Goal: Information Seeking & Learning: Learn about a topic

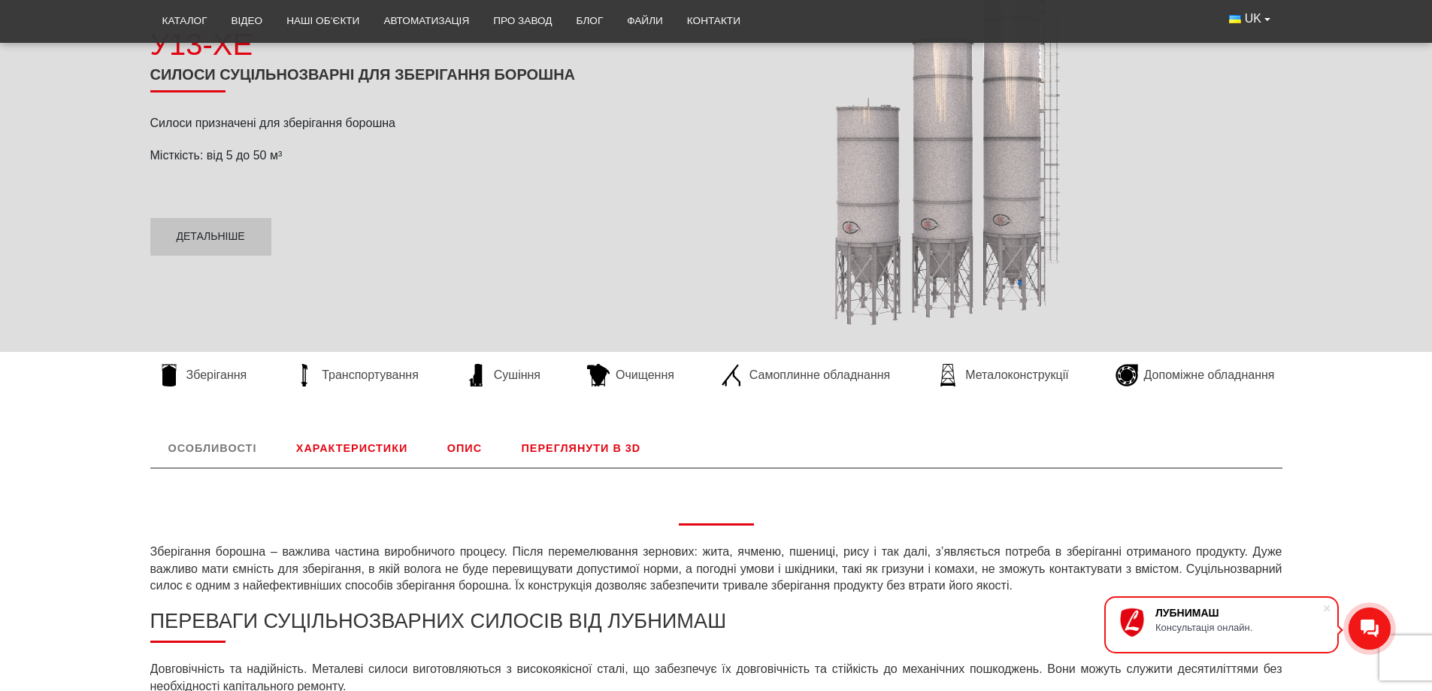
scroll to position [301, 0]
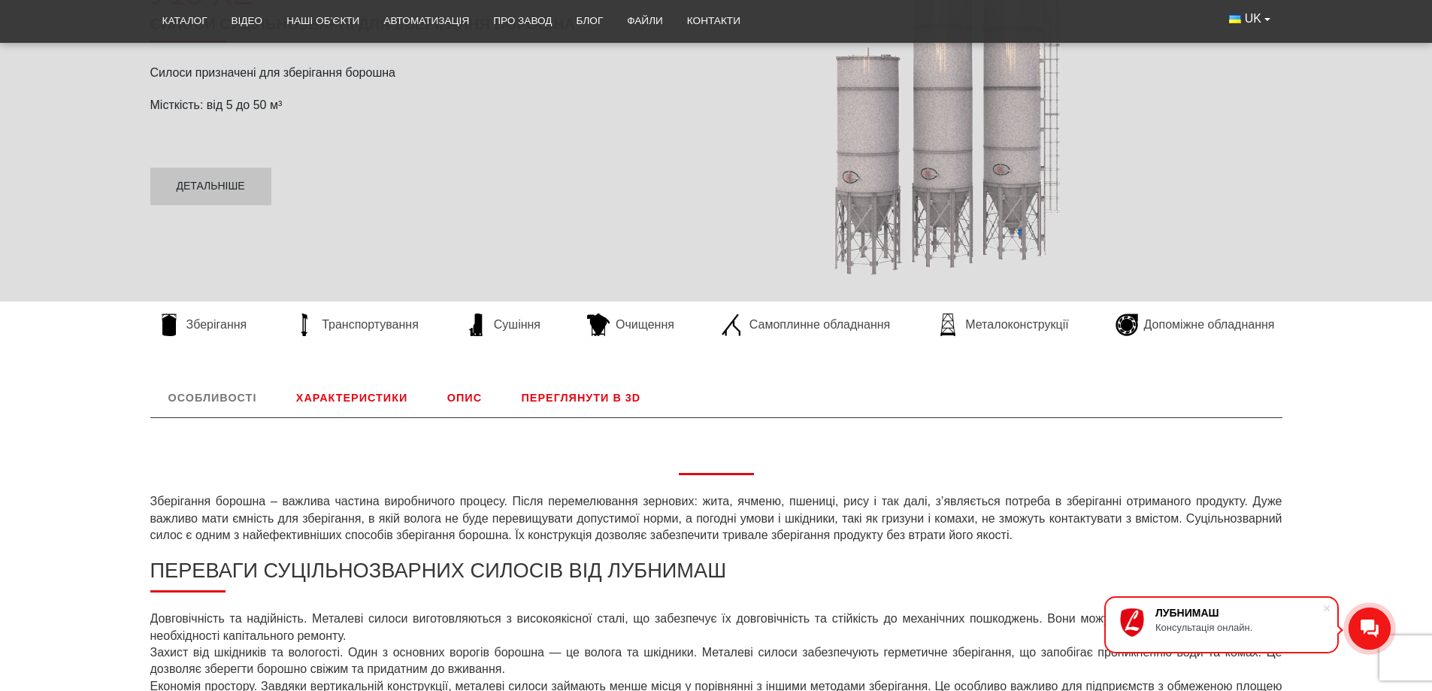
click at [364, 397] on link "Характеристики" at bounding box center [351, 397] width 147 height 39
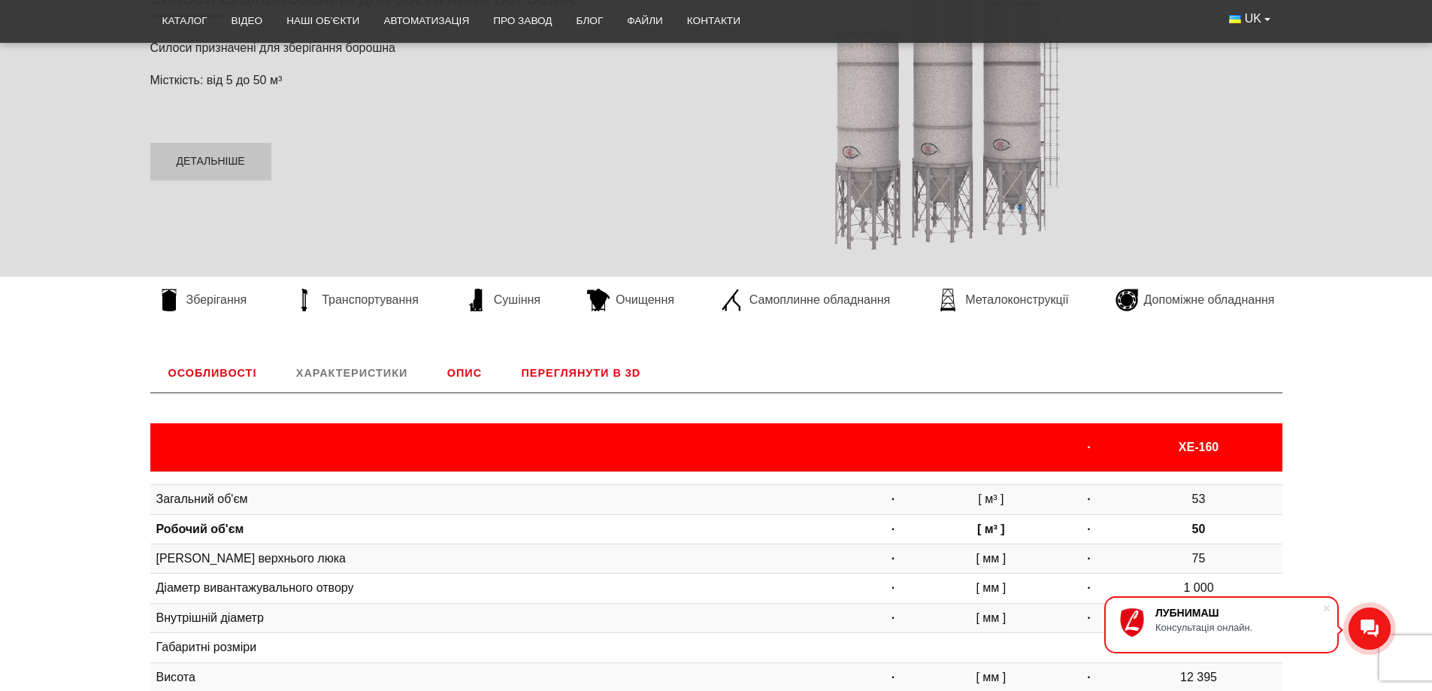
scroll to position [476, 0]
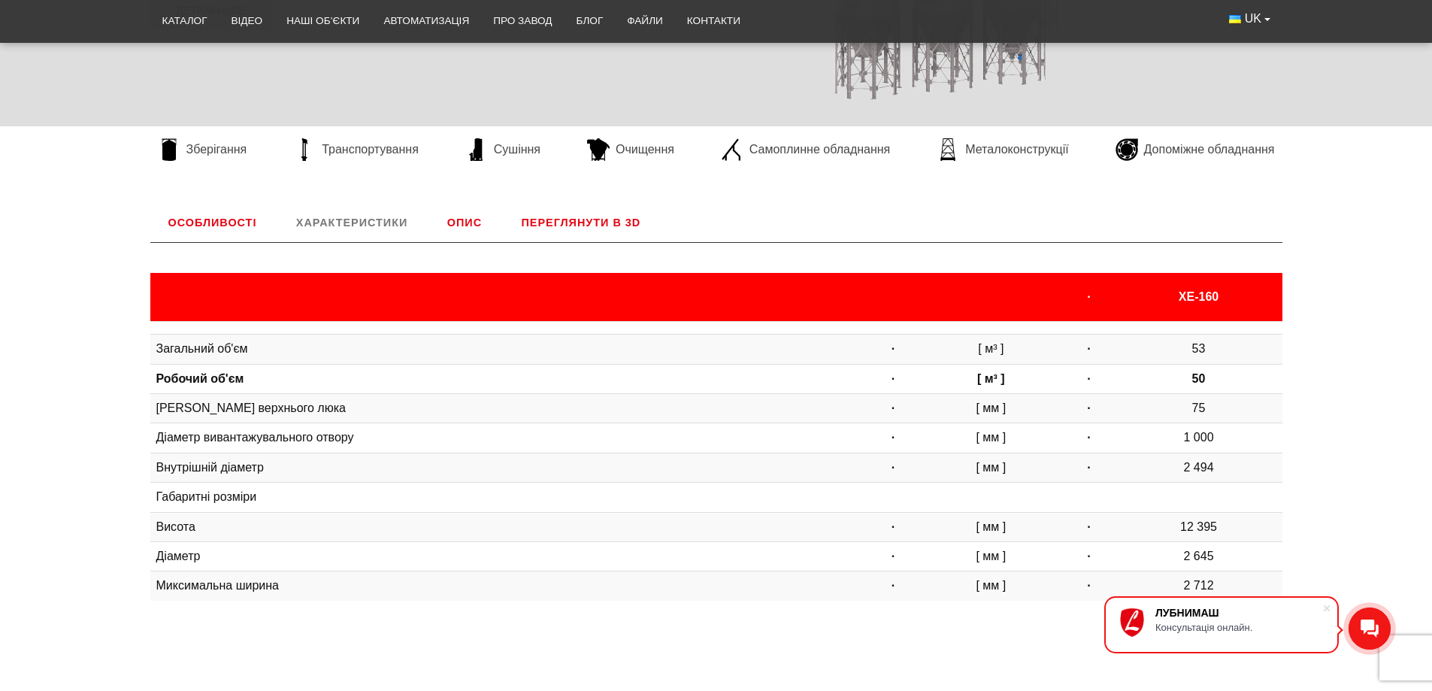
click at [362, 214] on link "Характеристики" at bounding box center [351, 222] width 147 height 39
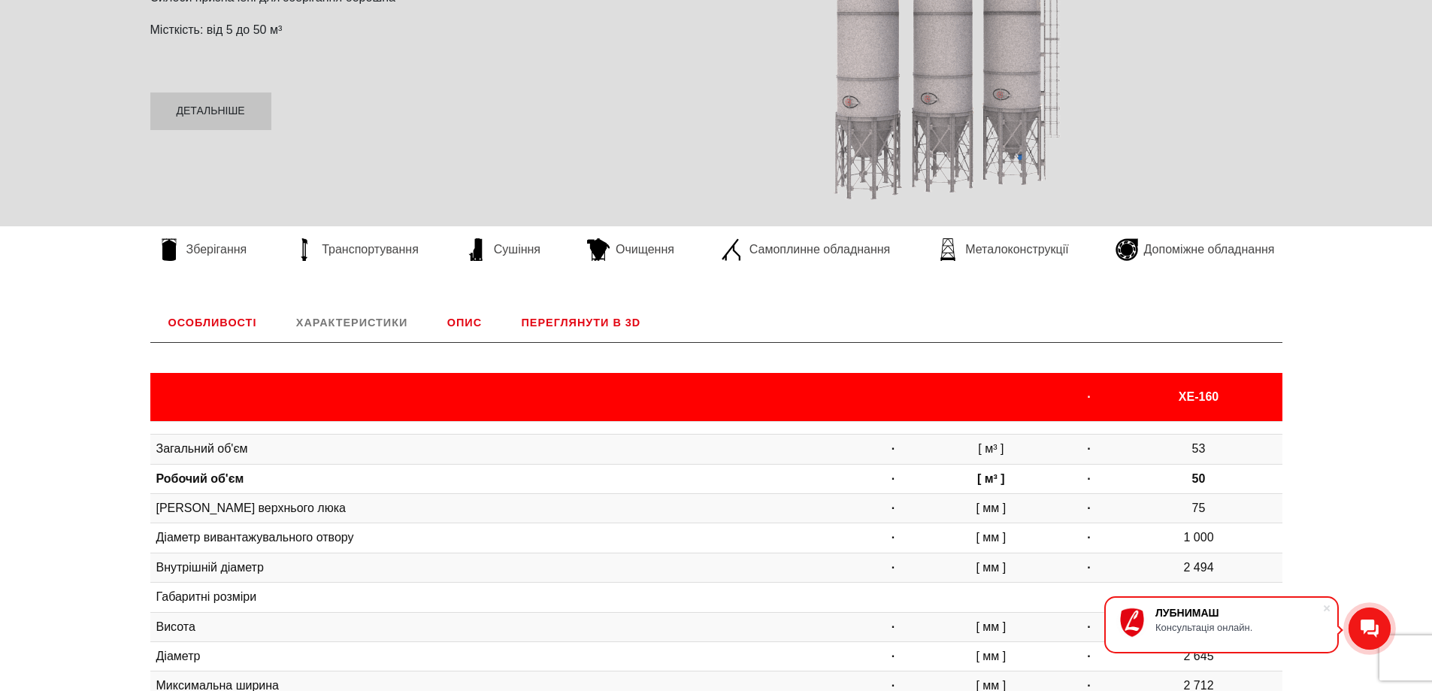
scroll to position [25, 0]
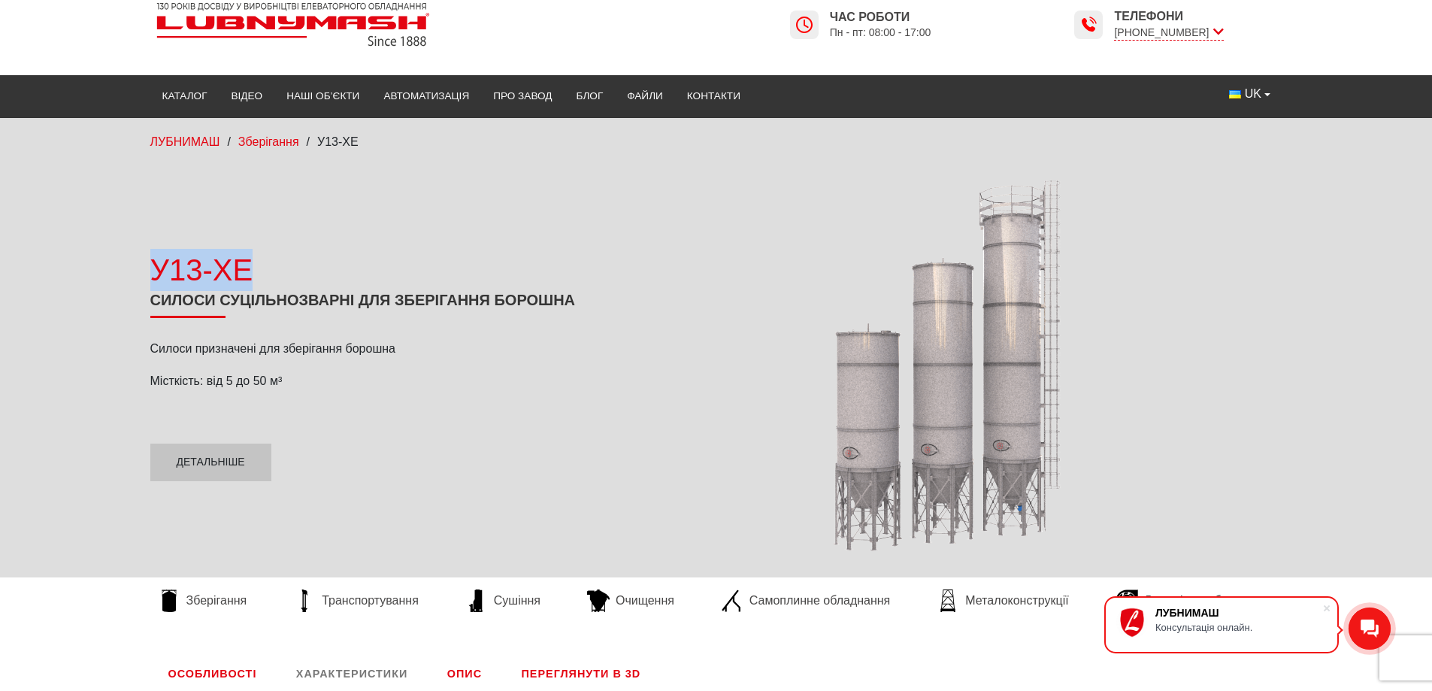
drag, startPoint x: 146, startPoint y: 267, endPoint x: 277, endPoint y: 268, distance: 130.8
click at [277, 268] on div "У13-ХЕ Силоси суцільнозварні для зберігання борошна Силоси призначені для збері…" at bounding box center [379, 365] width 481 height 232
copy div "У13-ХЕ"
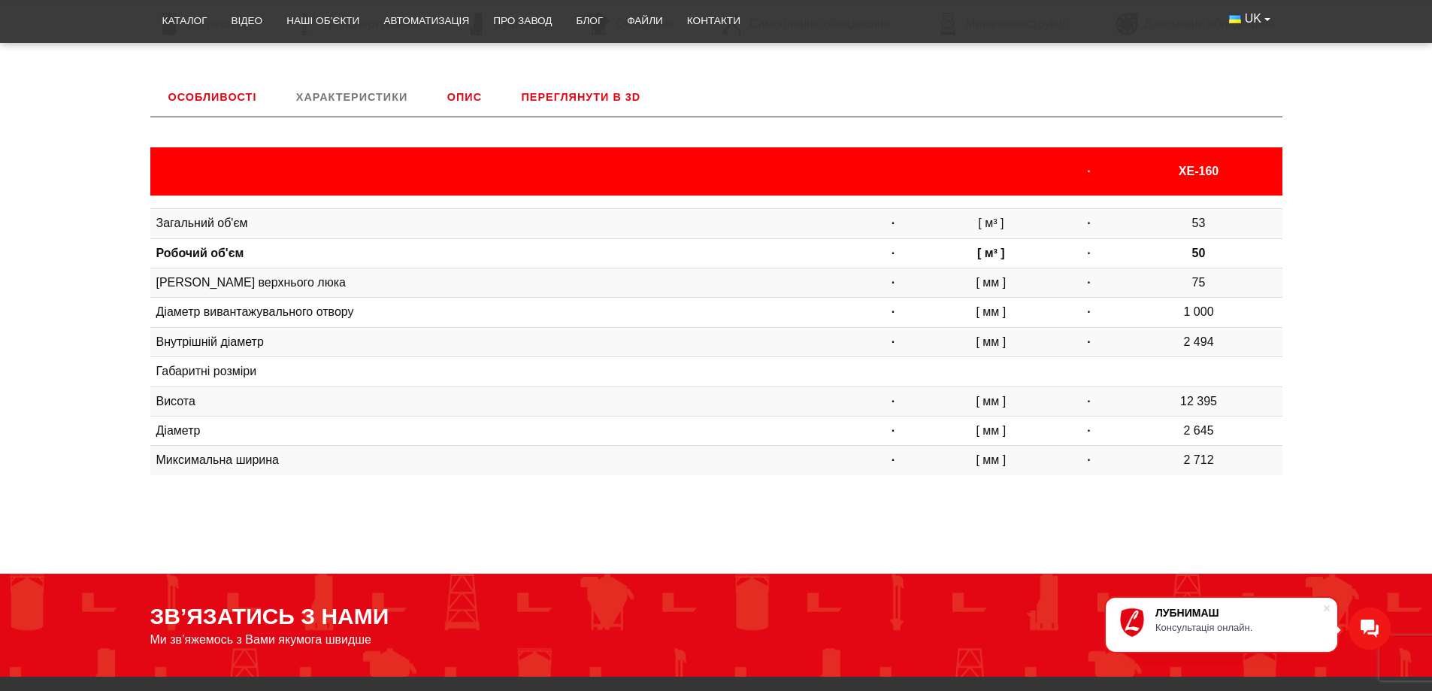
scroll to position [401, 0]
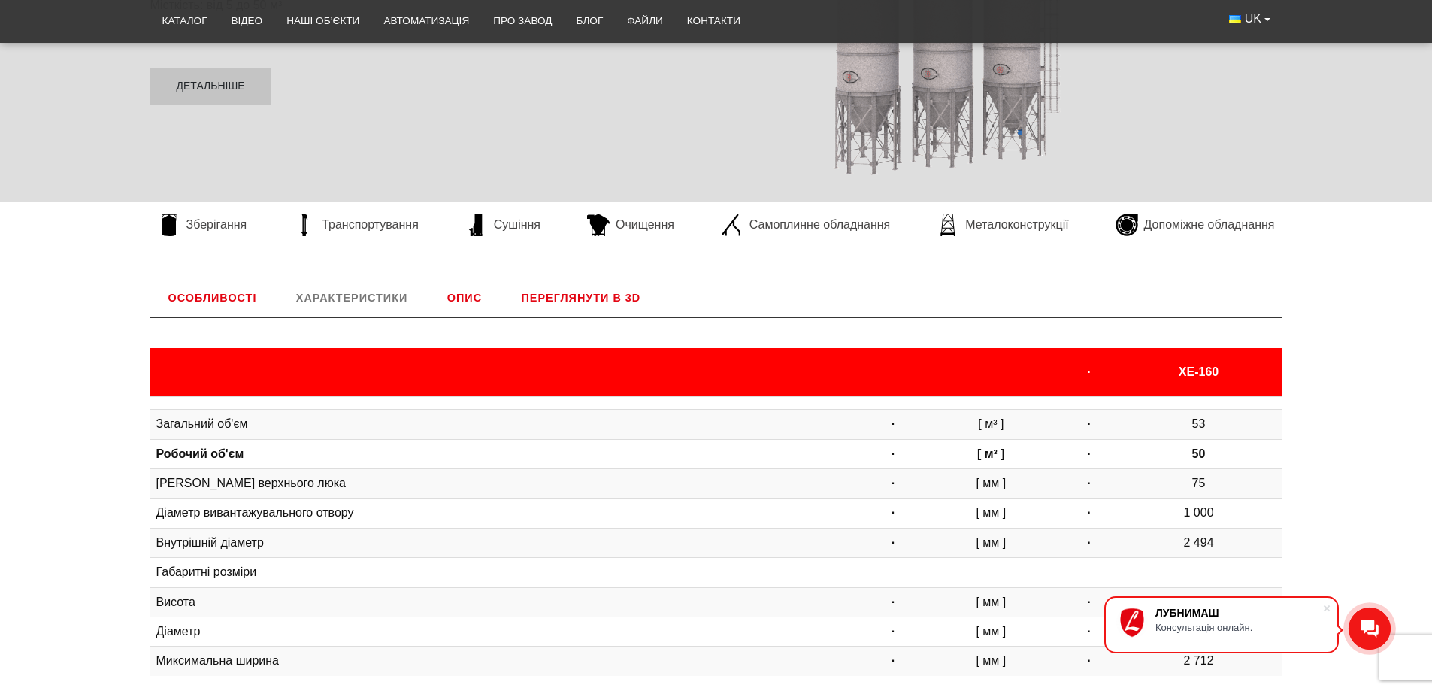
click at [217, 301] on link "Особливості" at bounding box center [212, 297] width 125 height 39
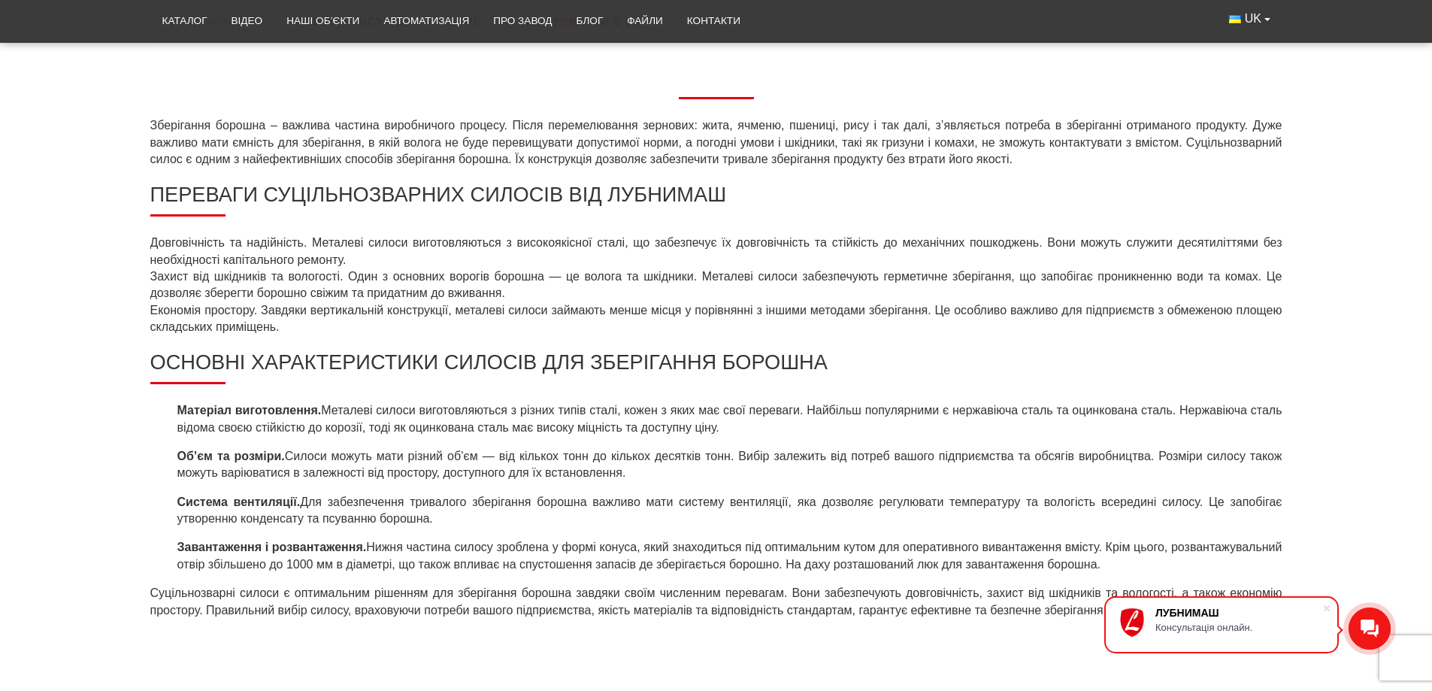
scroll to position [727, 0]
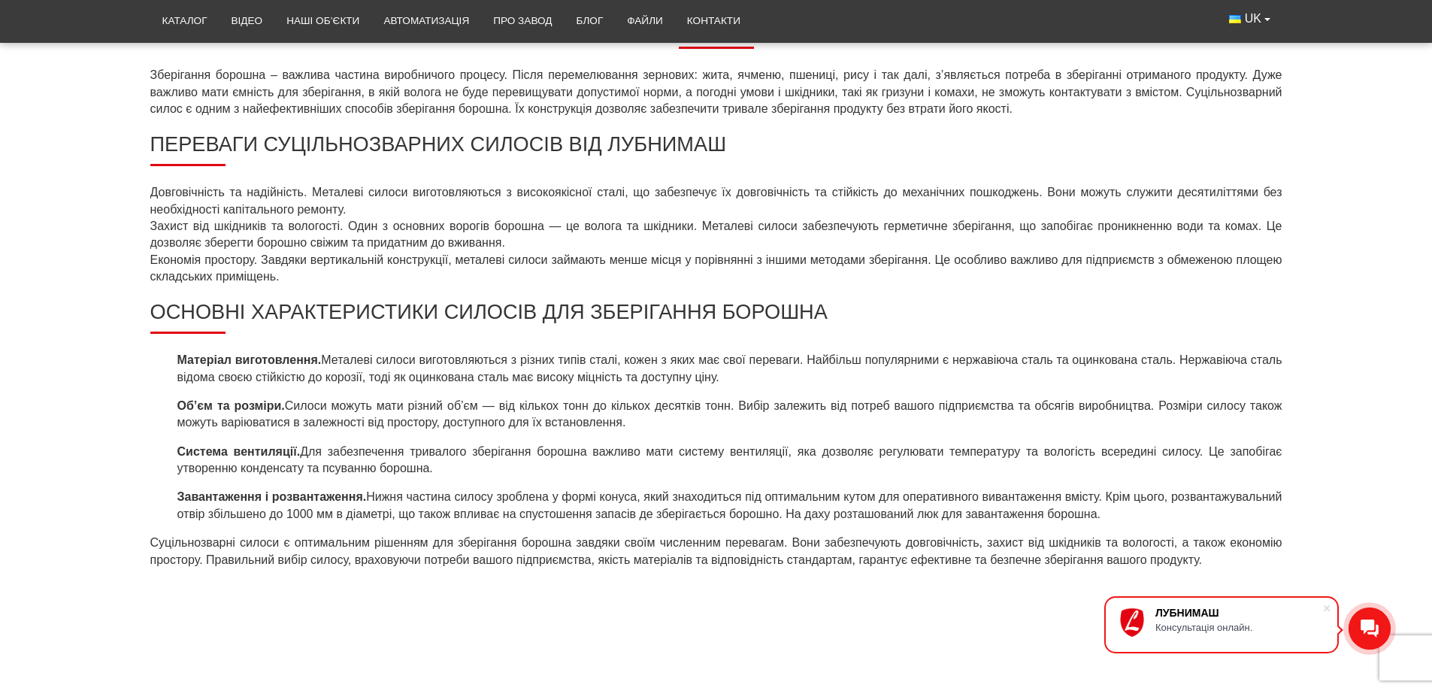
drag, startPoint x: 717, startPoint y: 462, endPoint x: 732, endPoint y: 468, distance: 15.9
click at [732, 468] on li "Система вентиляції. Для забезпечення тривалого зберігання борошна важливо мати …" at bounding box center [726, 461] width 1111 height 34
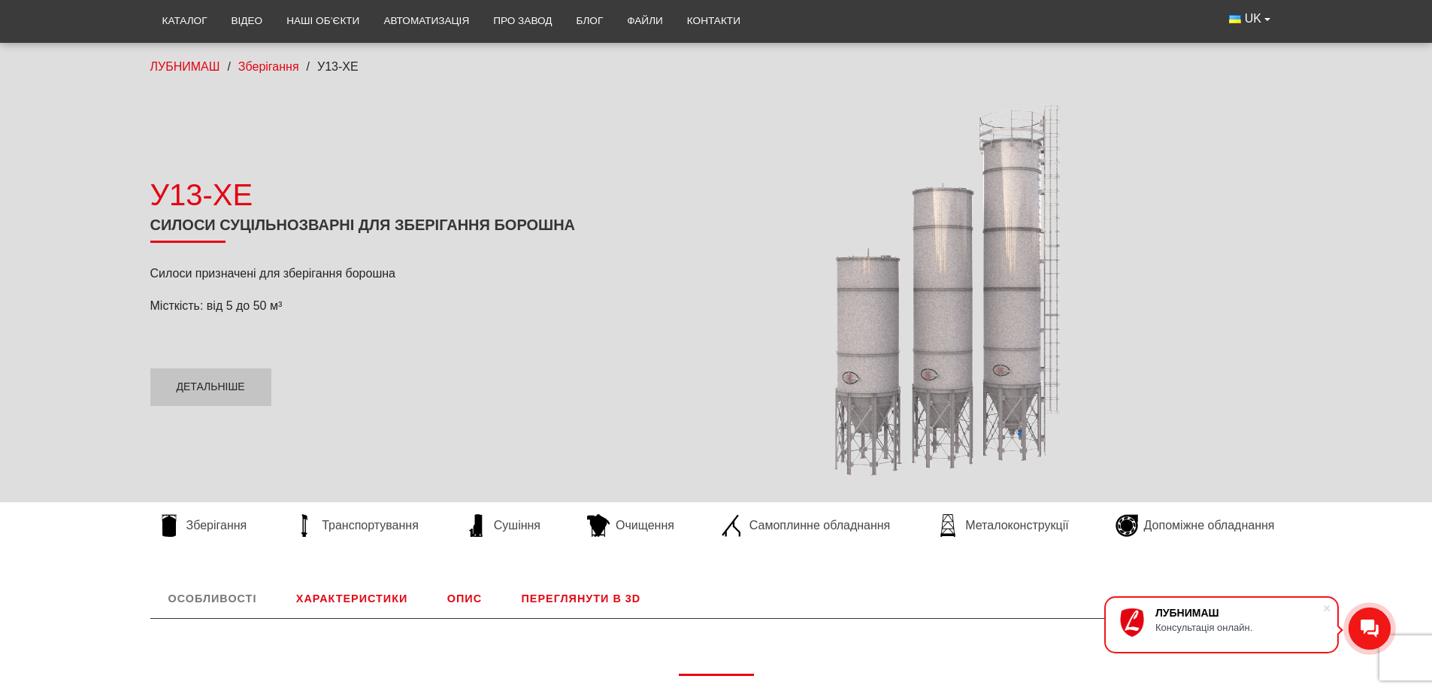
scroll to position [150, 0]
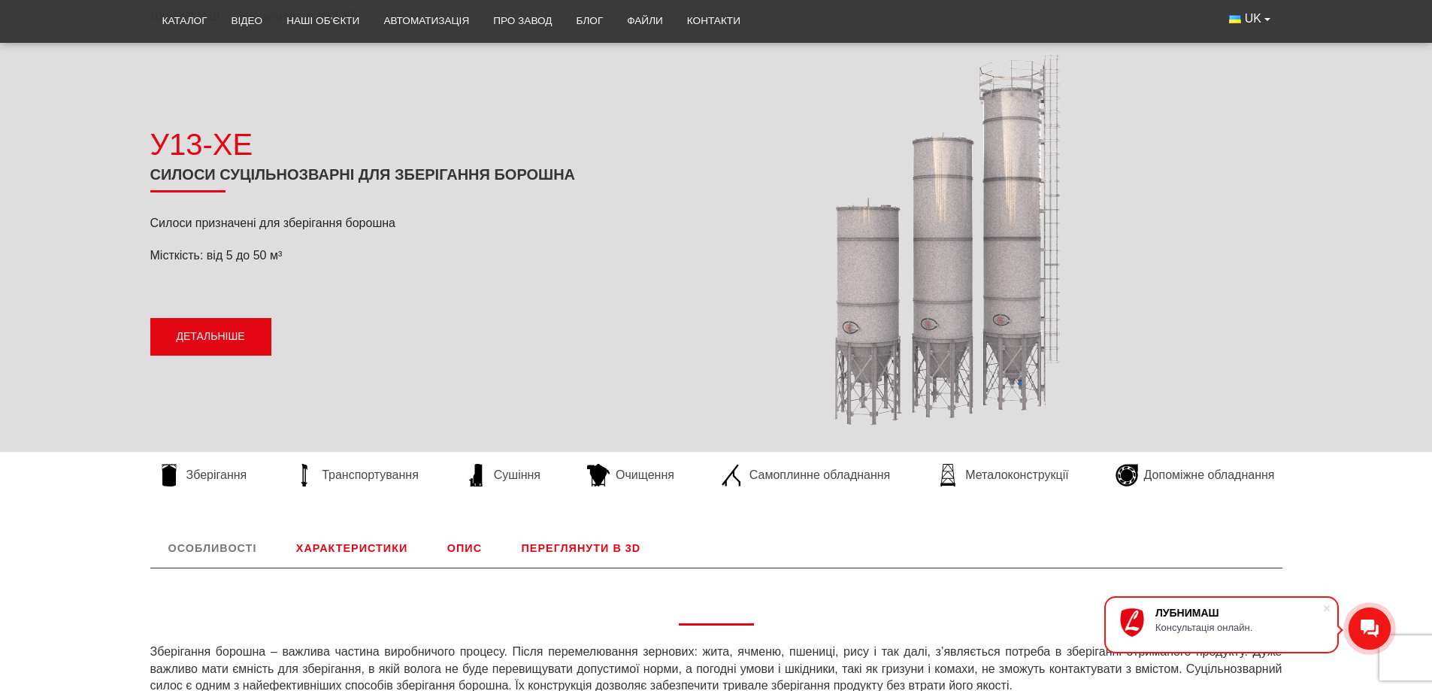
click at [229, 337] on link "Детальніше" at bounding box center [210, 337] width 121 height 38
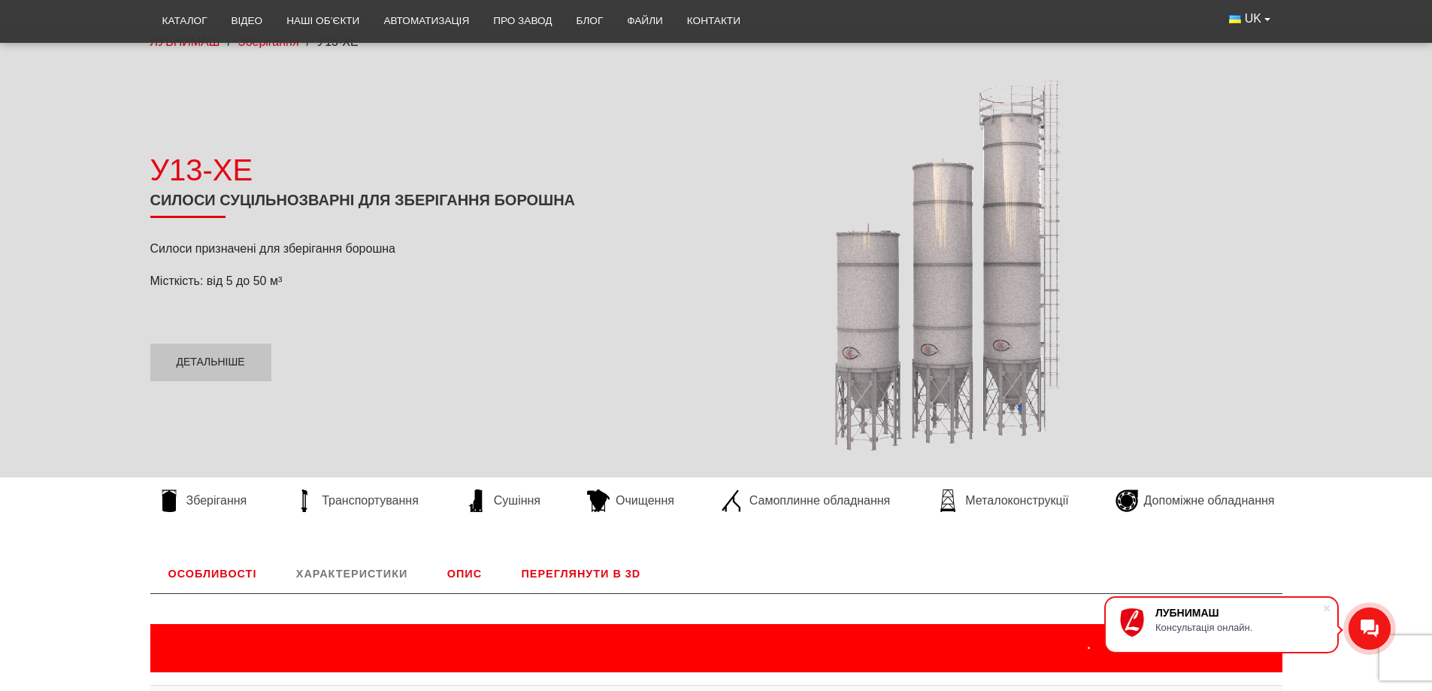
scroll to position [75, 0]
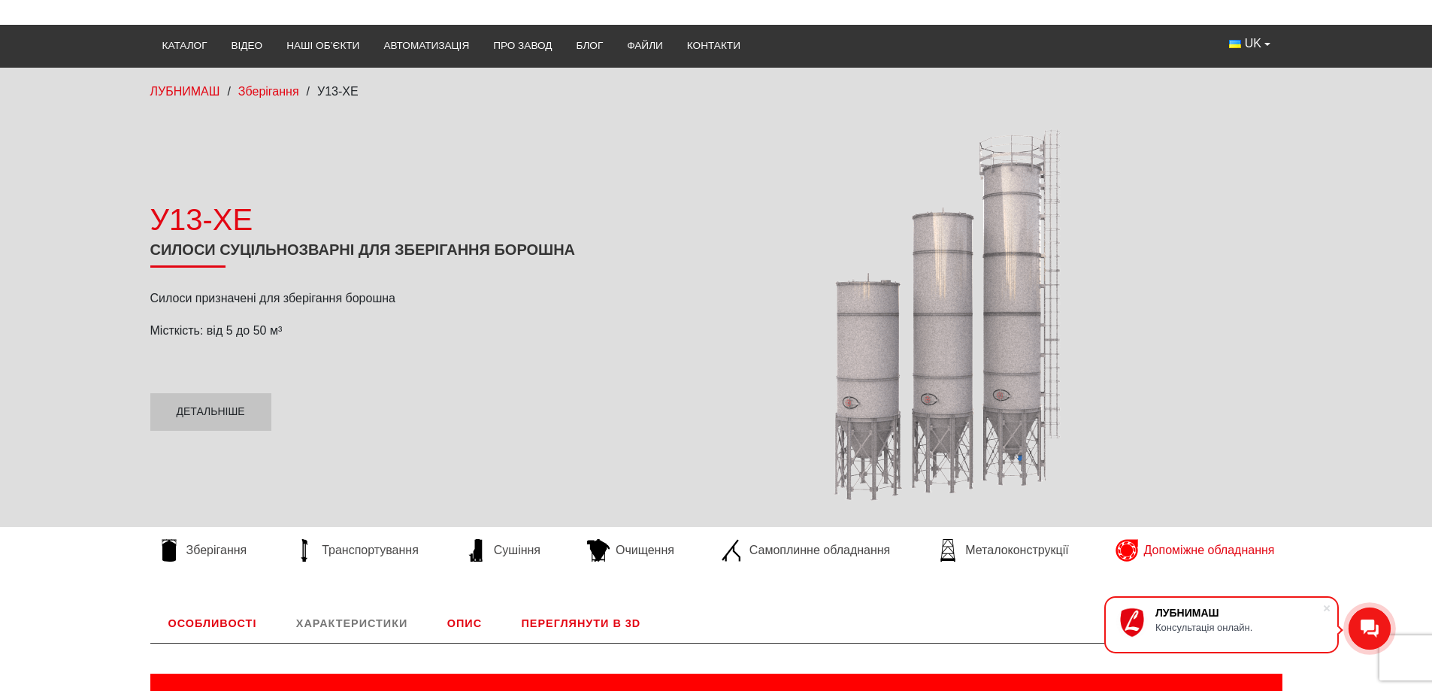
click at [1165, 547] on span "Допоміжне обладнання" at bounding box center [1209, 550] width 131 height 17
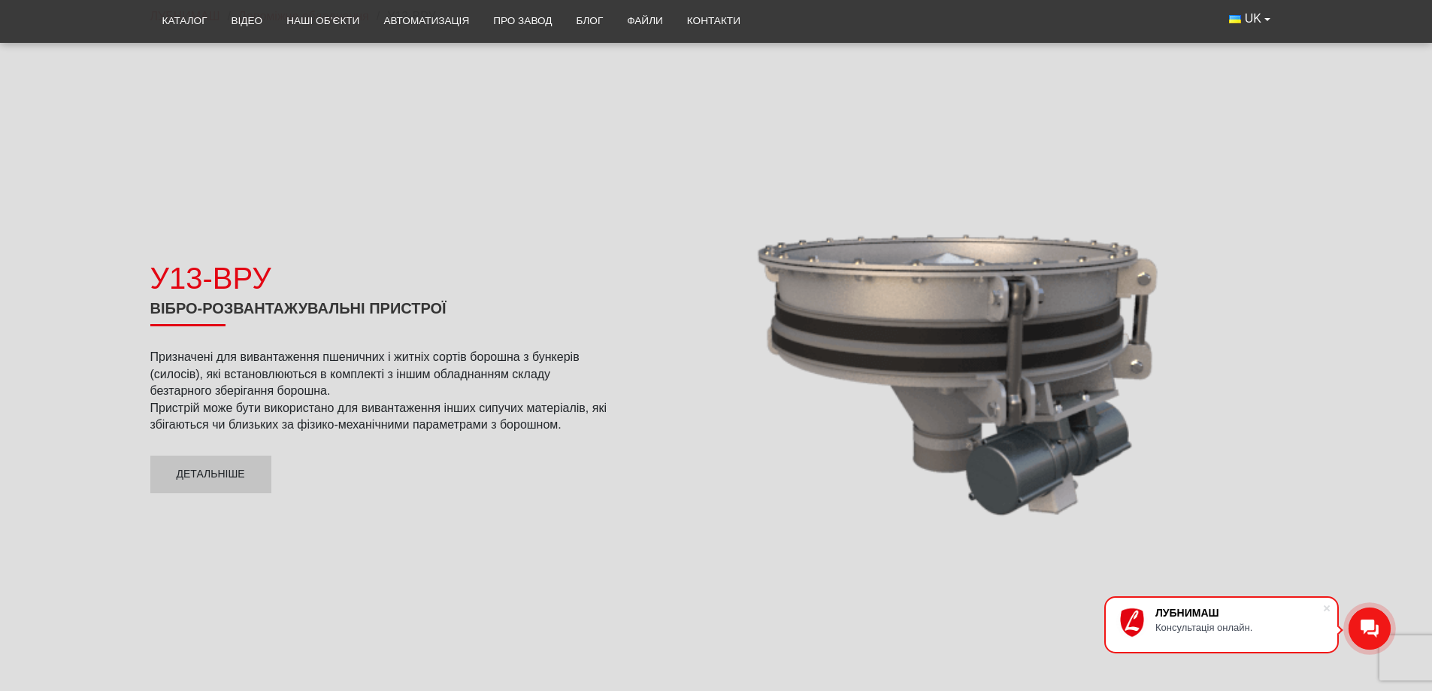
scroll to position [50, 0]
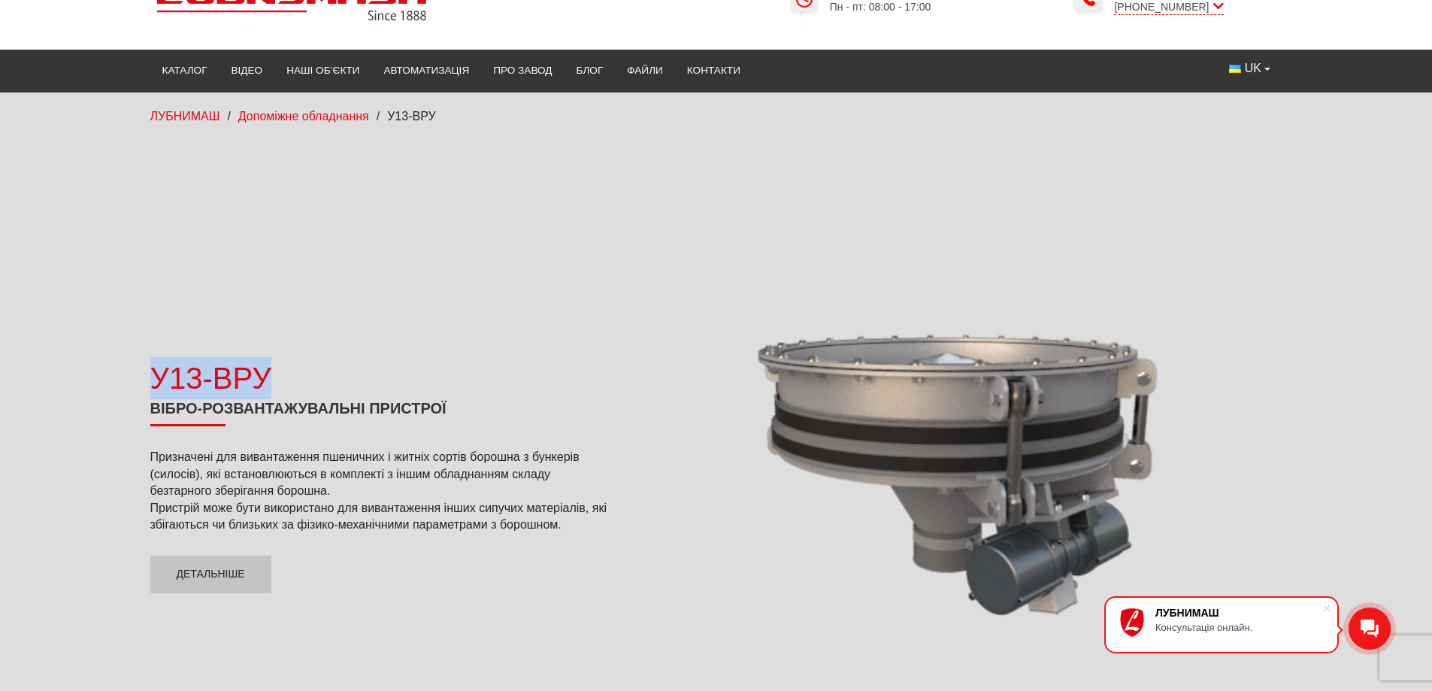
drag, startPoint x: 153, startPoint y: 367, endPoint x: 281, endPoint y: 372, distance: 128.7
click at [281, 372] on div "У13-ВРУ" at bounding box center [379, 378] width 459 height 42
copy div "У13-ВРУ"
drag, startPoint x: 154, startPoint y: 405, endPoint x: 445, endPoint y: 405, distance: 291.0
click at [445, 405] on h1 "Вібро-розвантажувальні пристрої" at bounding box center [379, 412] width 459 height 27
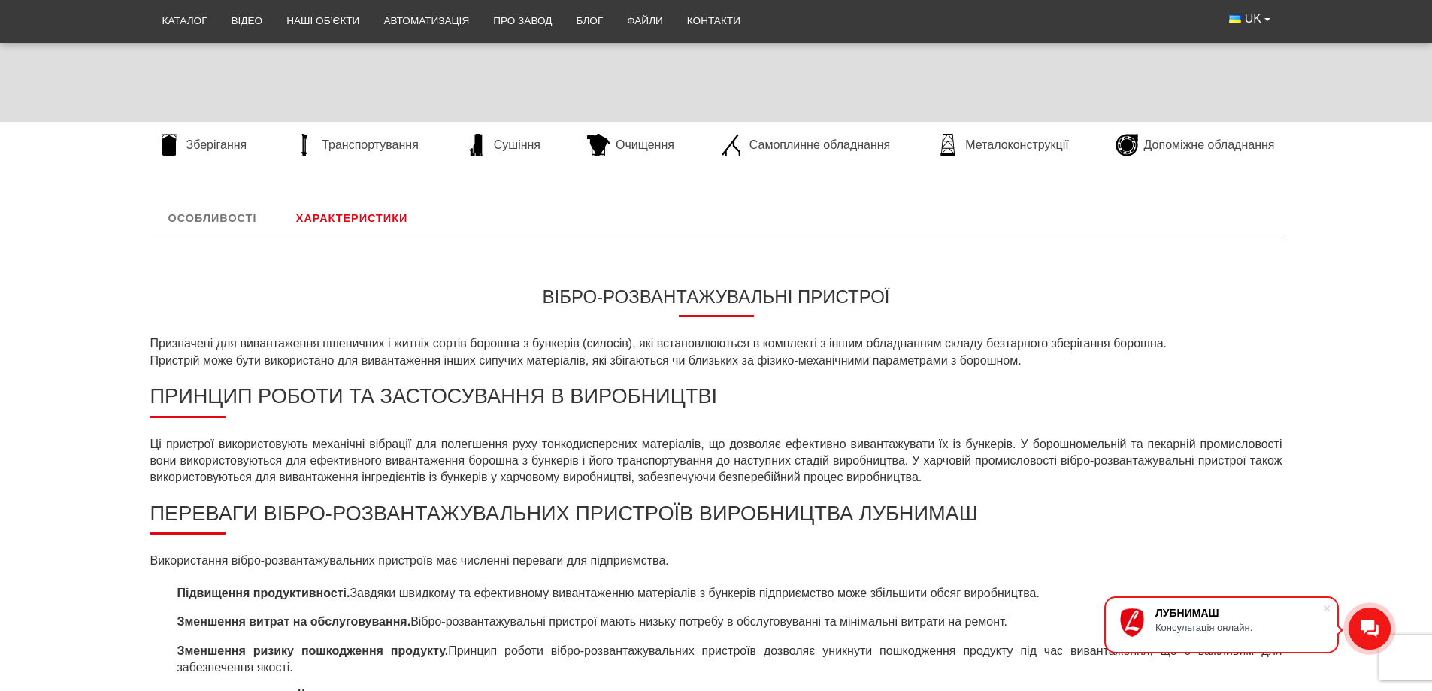
click at [353, 226] on link "Характеристики" at bounding box center [351, 217] width 147 height 39
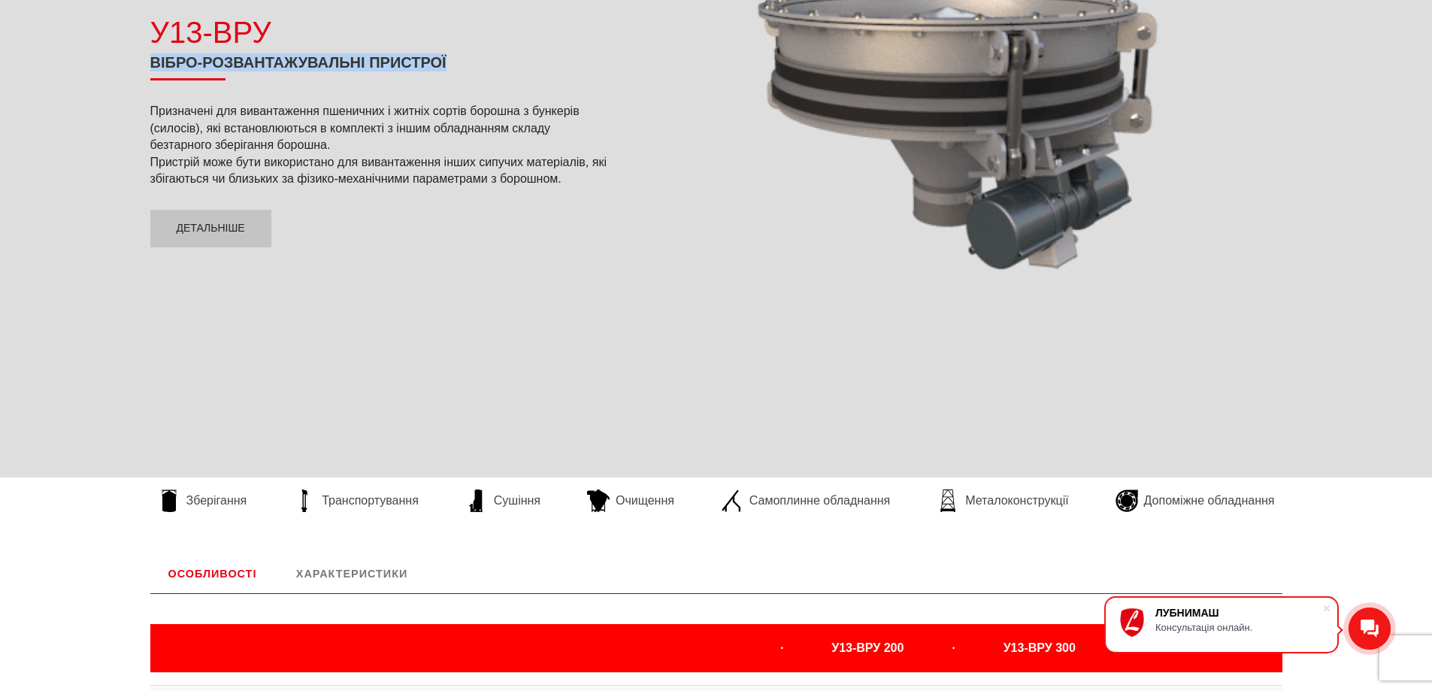
scroll to position [95, 0]
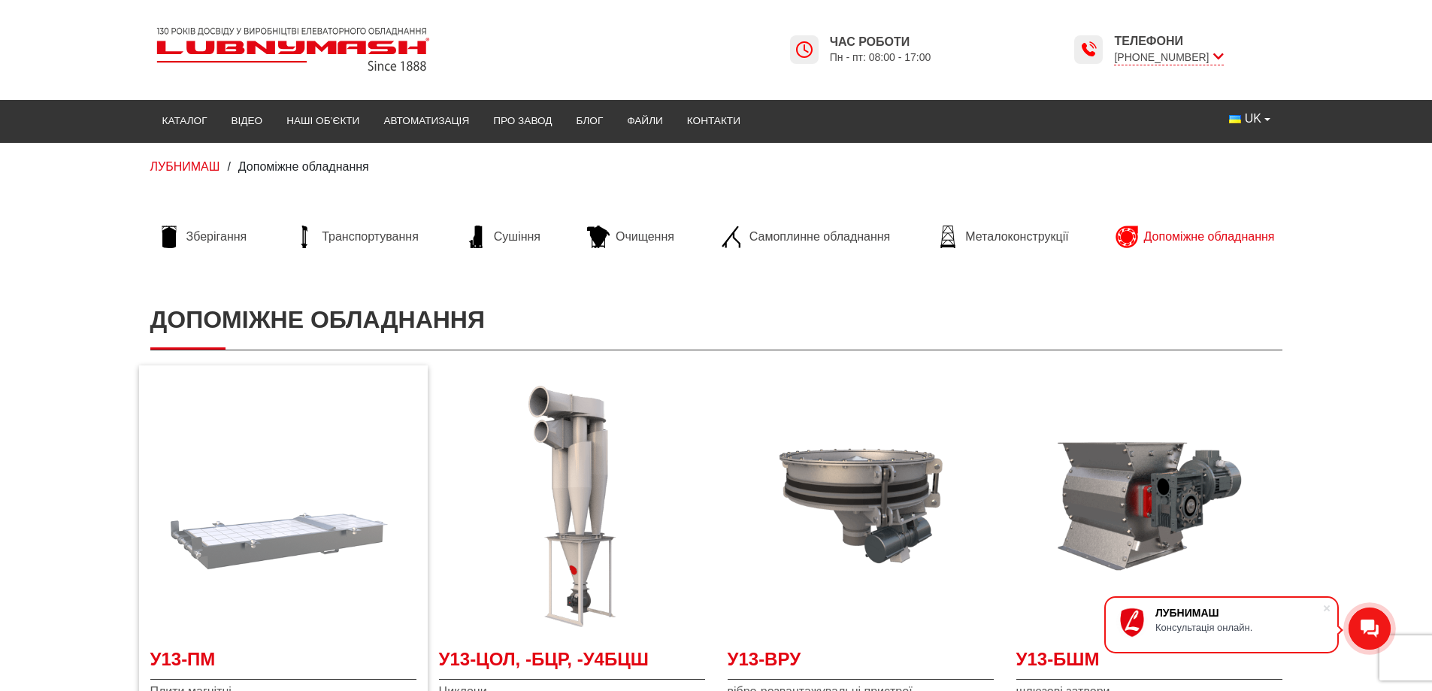
drag, startPoint x: 396, startPoint y: 535, endPoint x: 407, endPoint y: 533, distance: 11.5
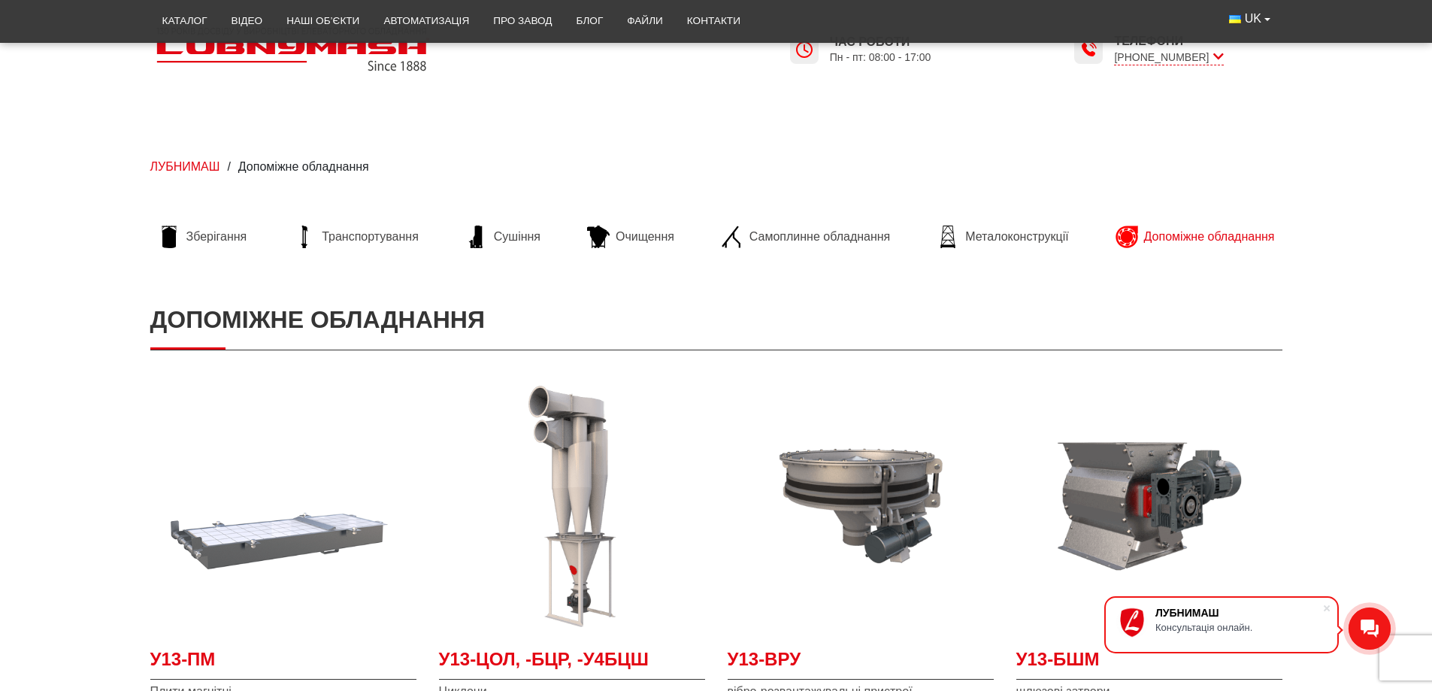
scroll to position [150, 0]
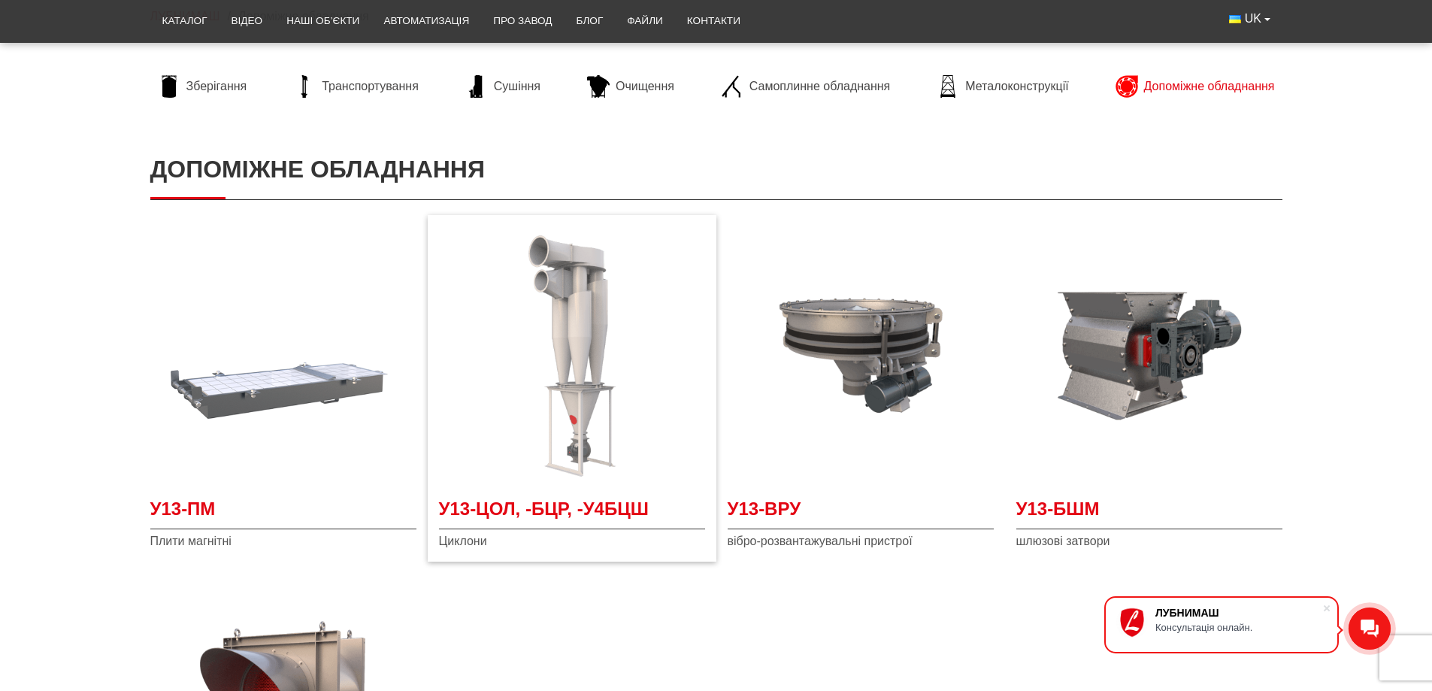
drag, startPoint x: 701, startPoint y: 339, endPoint x: 682, endPoint y: 339, distance: 19.5
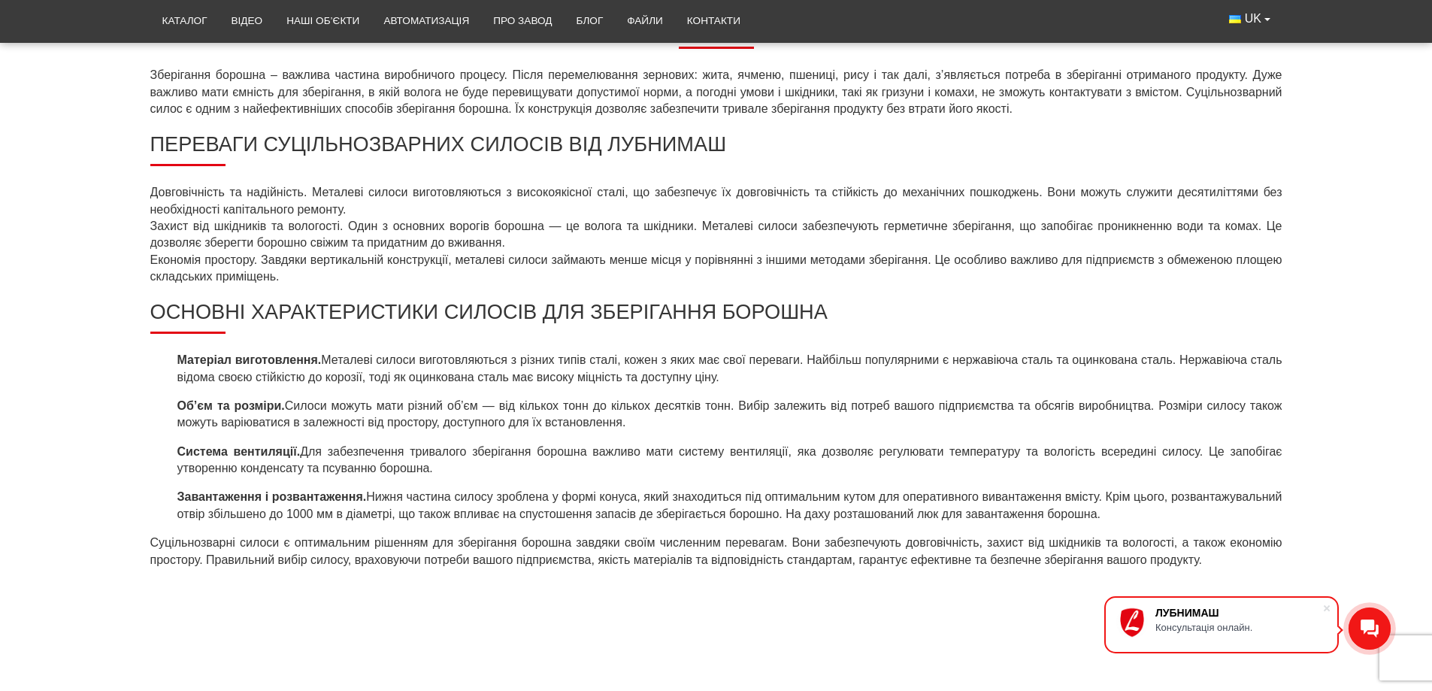
scroll to position [677, 0]
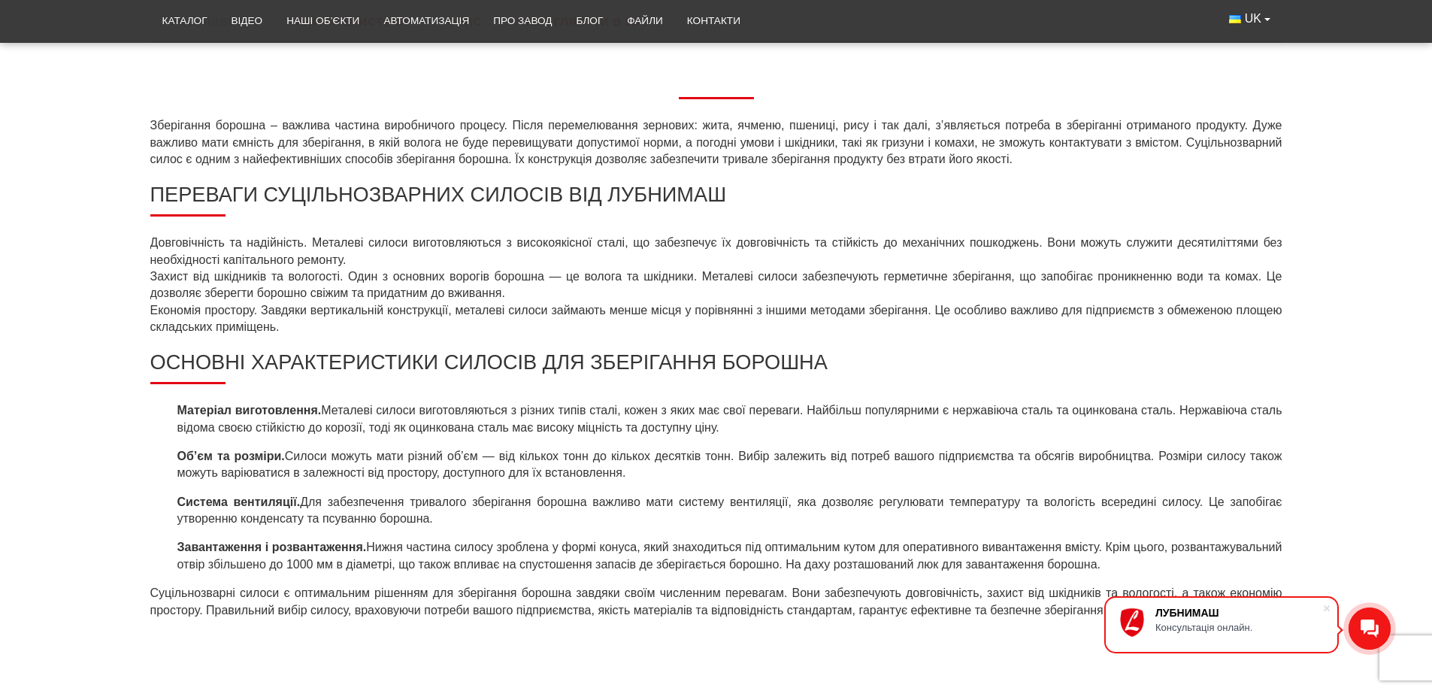
drag, startPoint x: 528, startPoint y: 510, endPoint x: 766, endPoint y: 476, distance: 240.8
click at [766, 476] on ul "Матеріал виготовлення. Металеві силоси виготовляються з різних типів сталі, кож…" at bounding box center [716, 487] width 1132 height 171
click at [807, 507] on li "Система вентиляції. Для забезпечення тривалого зберігання борошна важливо мати …" at bounding box center [726, 511] width 1111 height 34
drag, startPoint x: 826, startPoint y: 519, endPoint x: 800, endPoint y: 521, distance: 26.4
click at [800, 521] on li "Система вентиляції. Для забезпечення тривалого зберігання борошна важливо мати …" at bounding box center [726, 511] width 1111 height 34
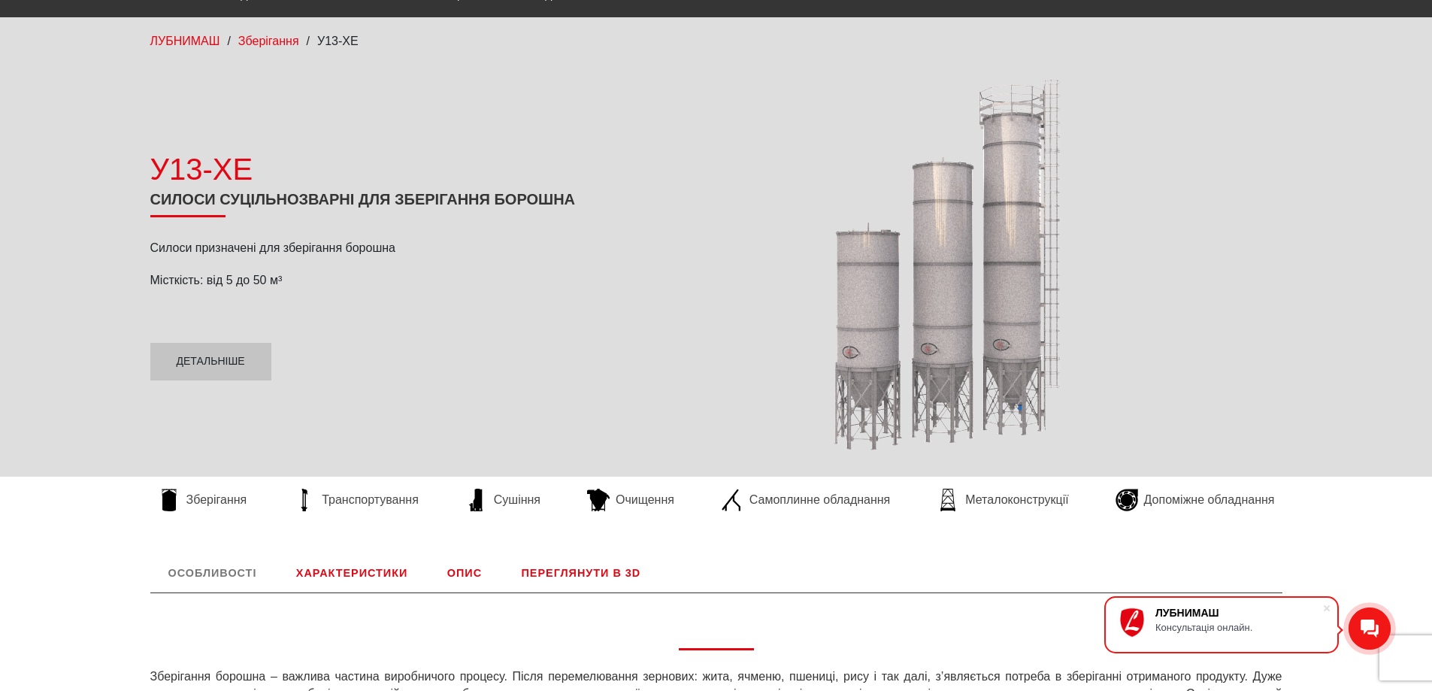
scroll to position [75, 0]
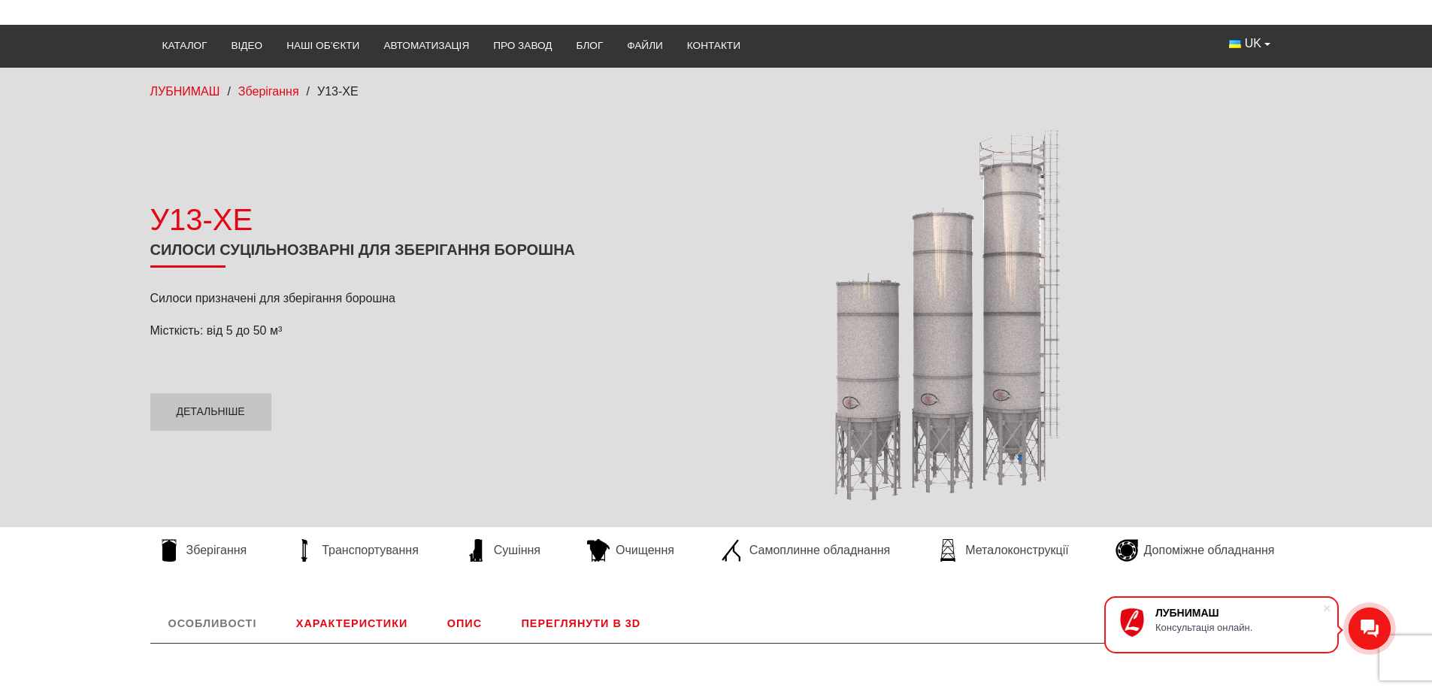
click at [898, 386] on div at bounding box center [957, 315] width 651 height 380
